Goal: Complete application form

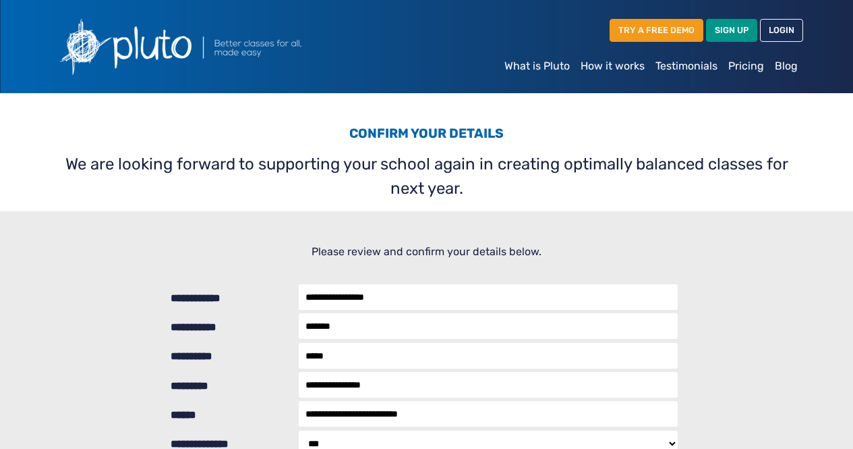
select select "***"
select select "********"
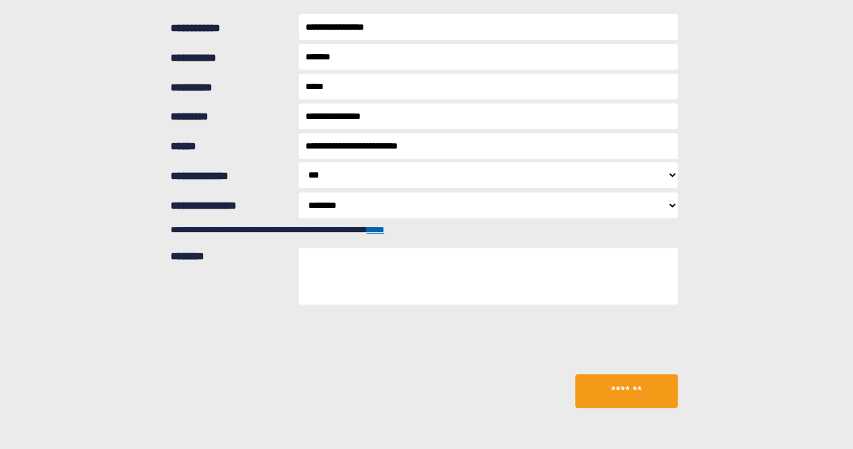
click at [607, 396] on button "*******" at bounding box center [626, 391] width 103 height 34
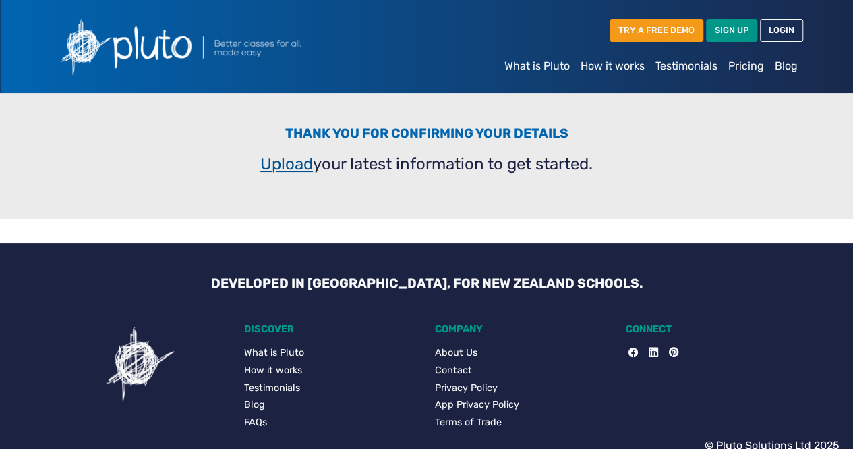
click at [281, 160] on link "Upload" at bounding box center [286, 163] width 53 height 19
